Goal: Task Accomplishment & Management: Use online tool/utility

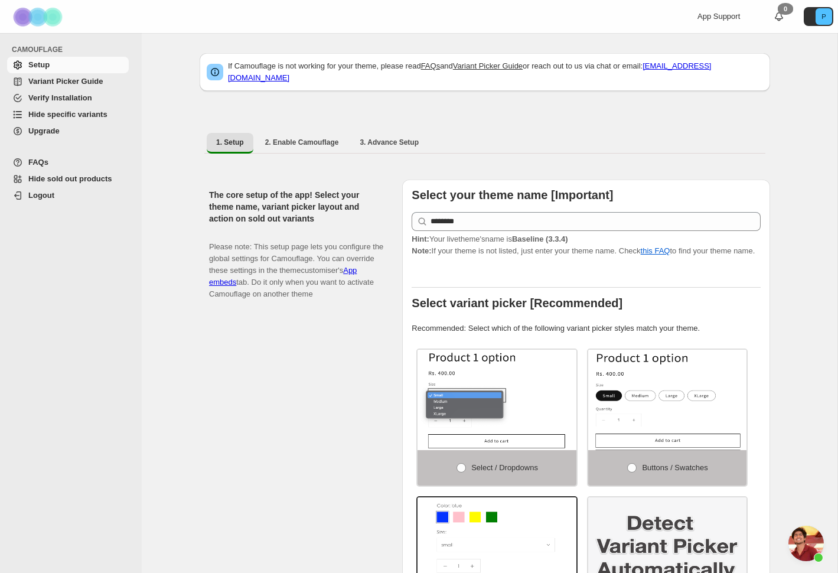
click at [74, 84] on span "Variant Picker Guide" at bounding box center [65, 81] width 74 height 9
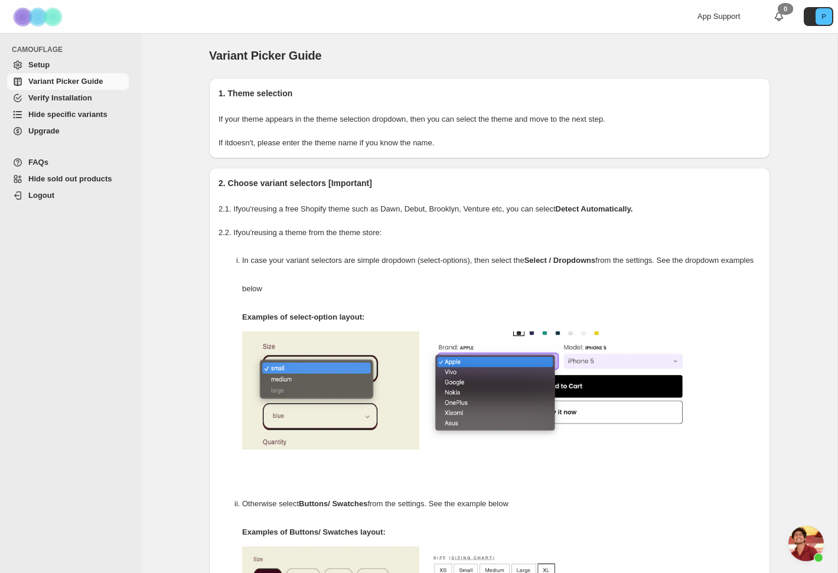
click at [31, 119] on span "Hide specific variants" at bounding box center [67, 114] width 79 height 9
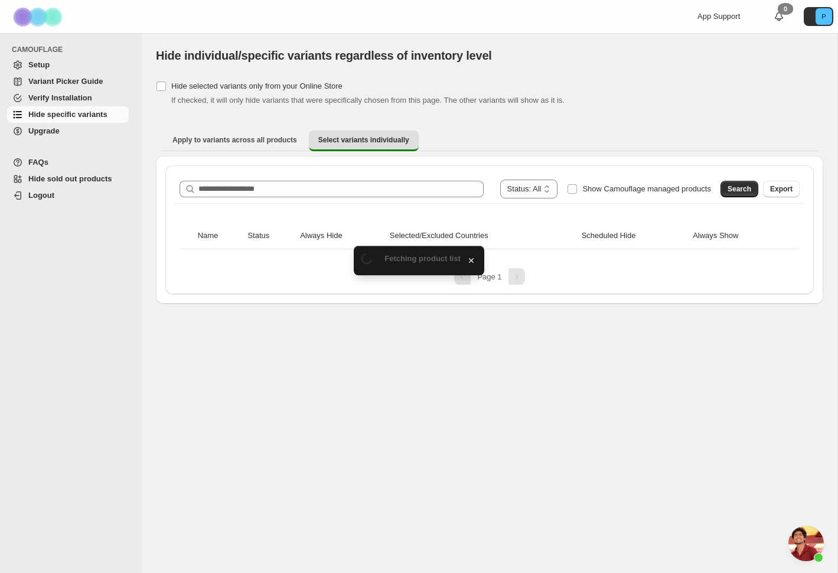
scroll to position [679, 0]
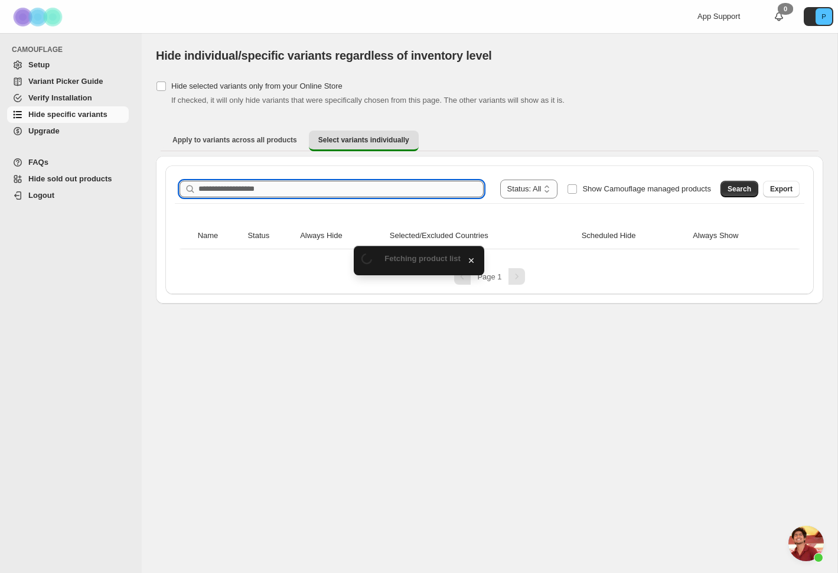
click at [319, 191] on input "Search product name" at bounding box center [340, 189] width 285 height 17
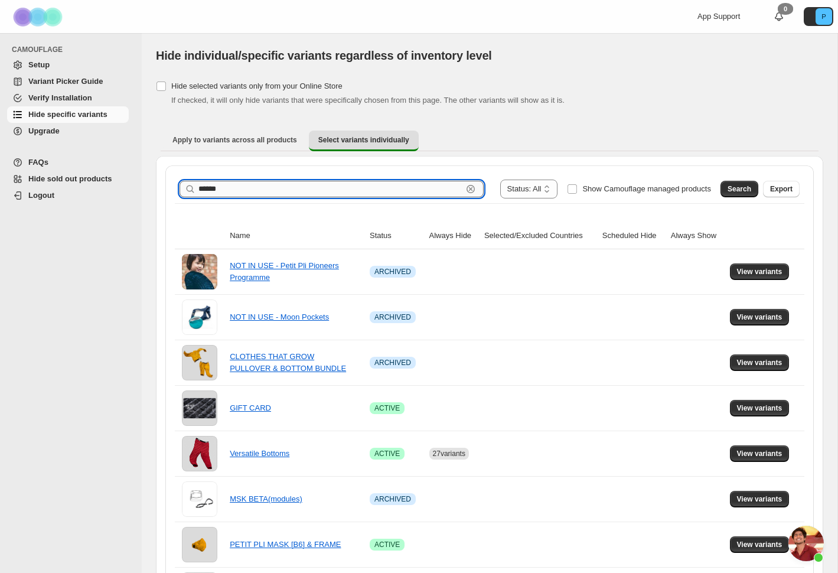
type input "******"
click at [733, 188] on span "Search" at bounding box center [739, 188] width 24 height 9
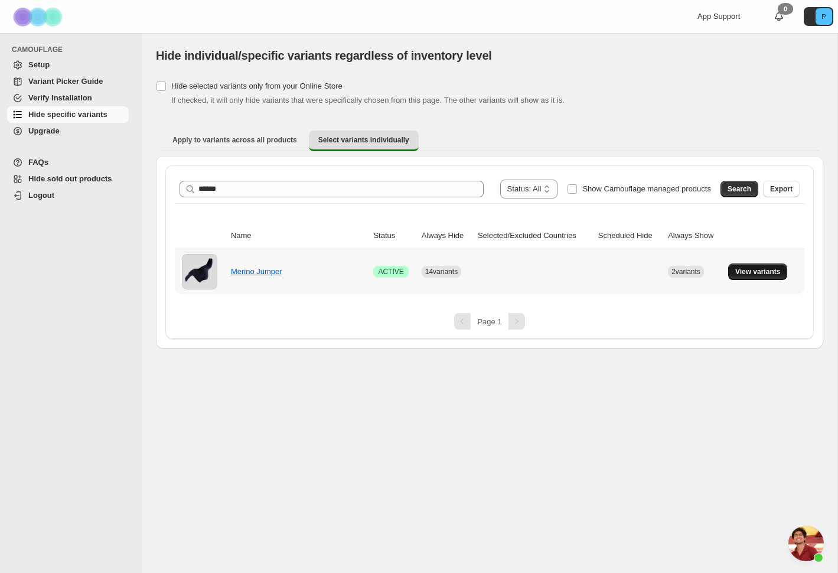
click at [758, 272] on span "View variants" at bounding box center [757, 271] width 45 height 9
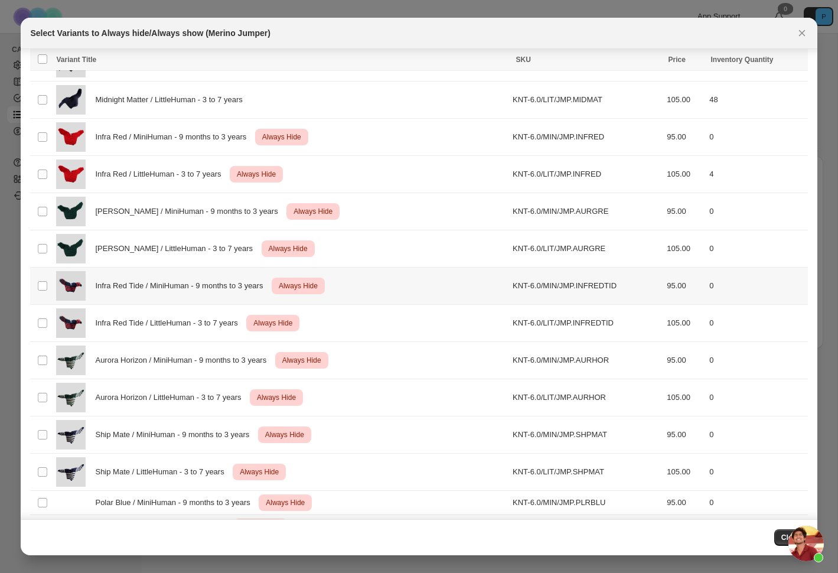
scroll to position [119, 0]
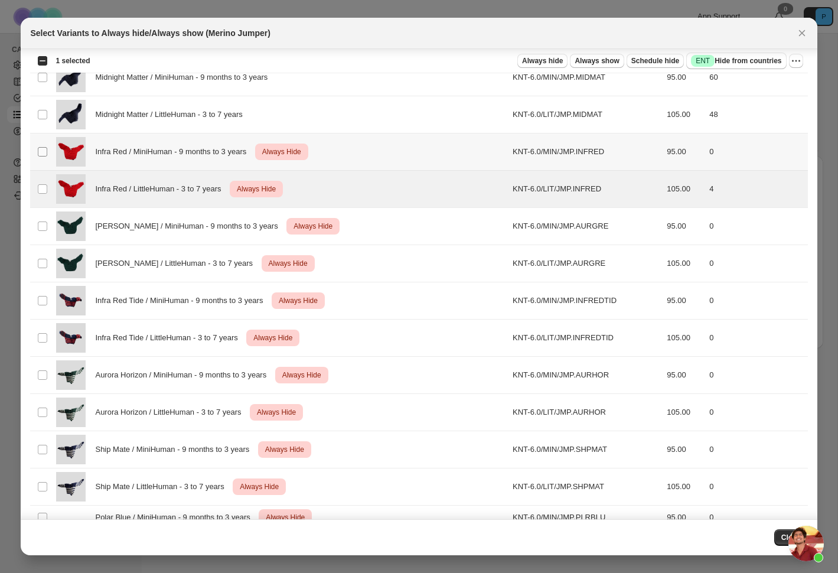
click at [42, 146] on span ":r6:" at bounding box center [42, 151] width 11 height 11
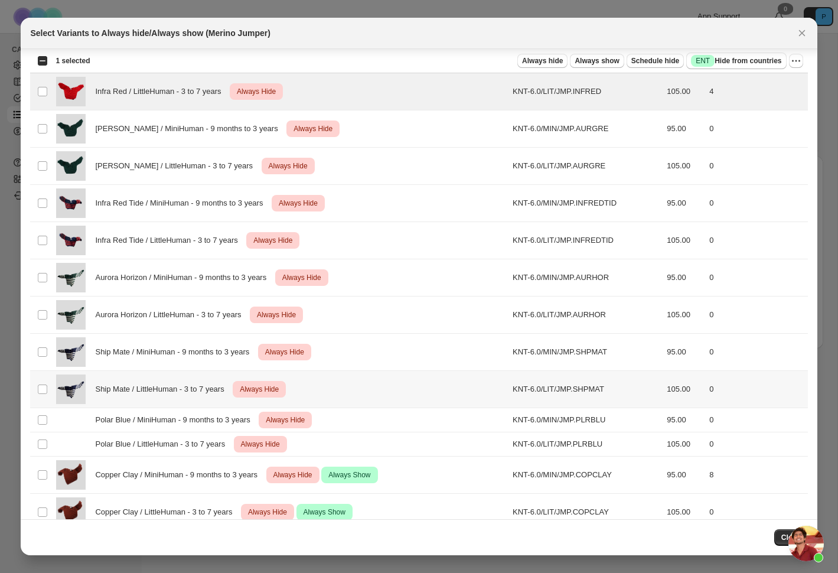
scroll to position [237, 0]
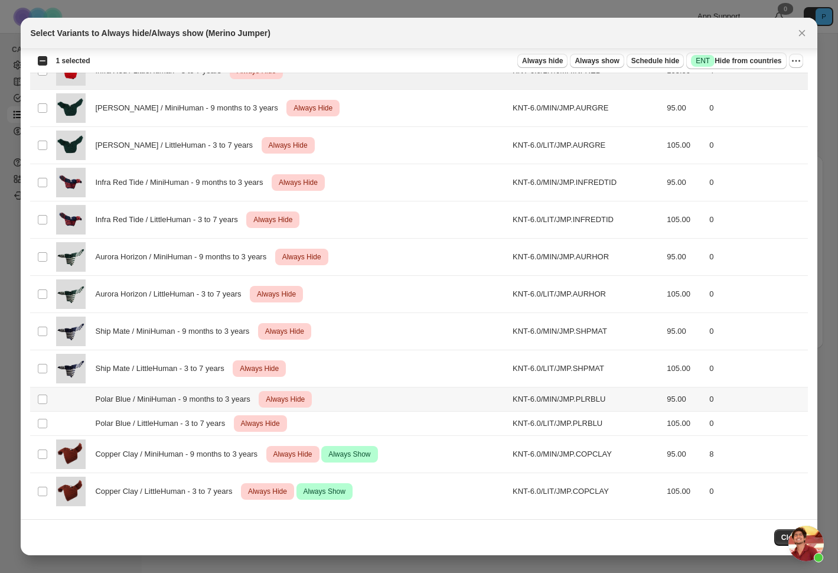
click at [41, 404] on td "Select product variant" at bounding box center [41, 399] width 22 height 24
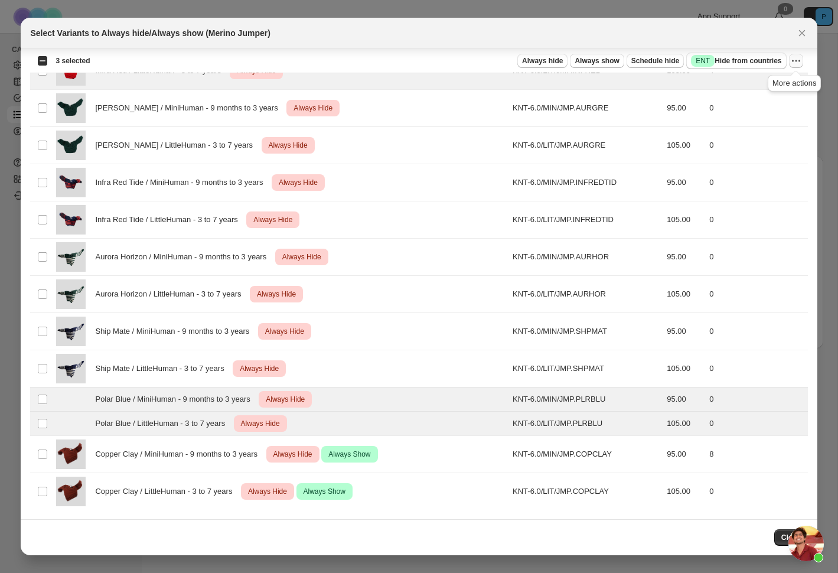
click at [797, 57] on icon "More actions" at bounding box center [796, 61] width 12 height 12
click at [771, 93] on ul "Undo always hide Undo always show Undo scheduled hide Undo hide from countries" at bounding box center [752, 113] width 93 height 79
click at [770, 85] on span "Undo always hide" at bounding box center [752, 85] width 86 height 12
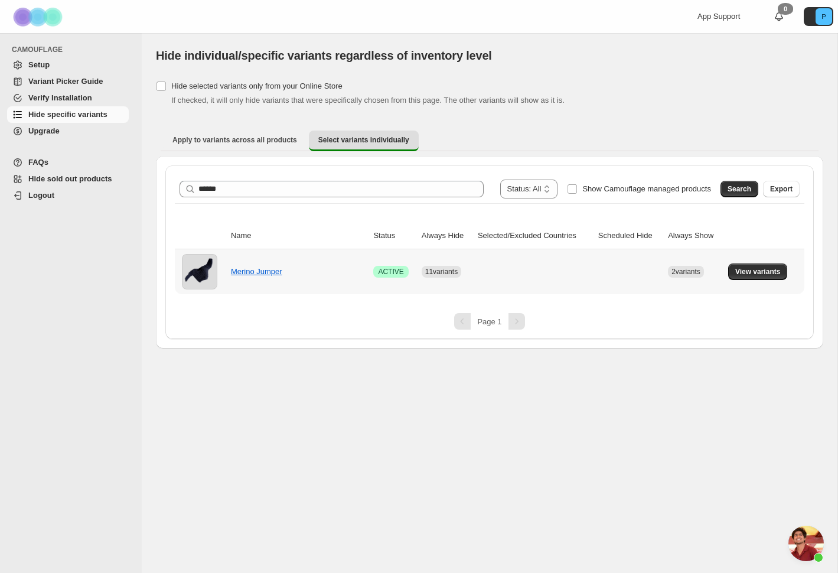
click at [599, 256] on td at bounding box center [629, 271] width 70 height 45
click at [555, 280] on td at bounding box center [534, 271] width 120 height 45
click at [754, 264] on button "View variants" at bounding box center [758, 271] width 60 height 17
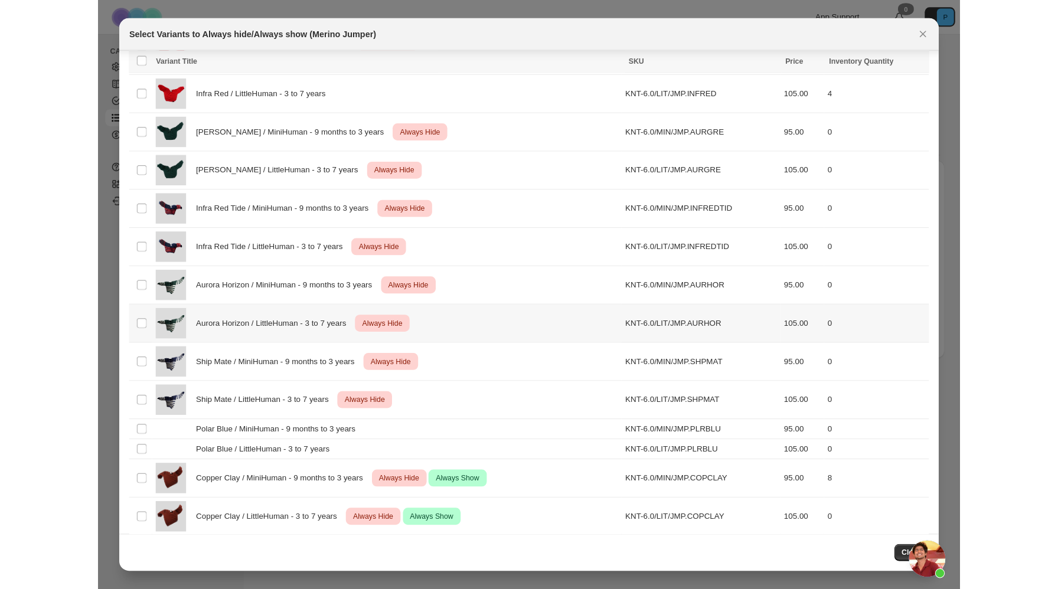
scroll to position [228, 0]
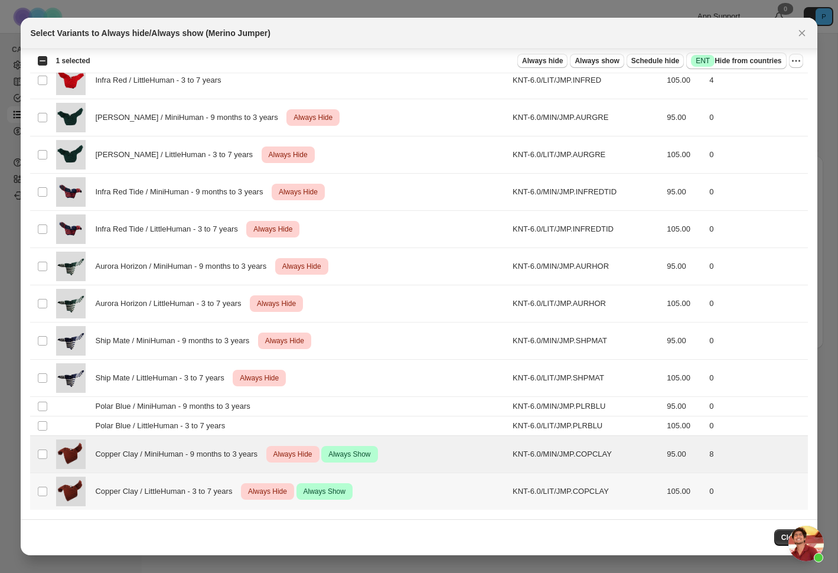
click at [38, 477] on td "Select product variant" at bounding box center [41, 491] width 22 height 37
click at [802, 64] on button "More actions" at bounding box center [796, 61] width 14 height 14
click at [764, 84] on span "Undo always hide" at bounding box center [739, 84] width 61 height 9
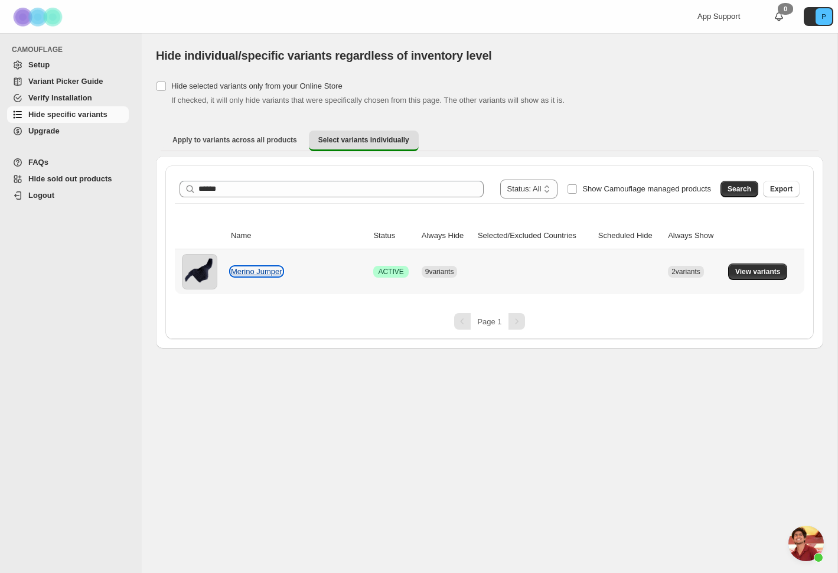
click at [234, 267] on link "Merino Jumper" at bounding box center [256, 271] width 51 height 9
